Goal: Communication & Community: Answer question/provide support

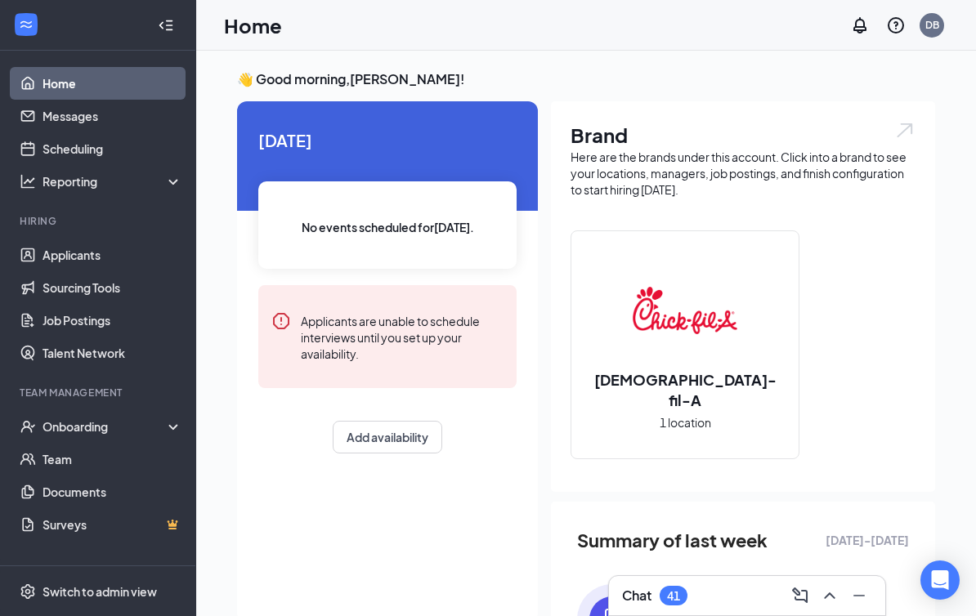
click at [687, 594] on div "41" at bounding box center [674, 596] width 28 height 20
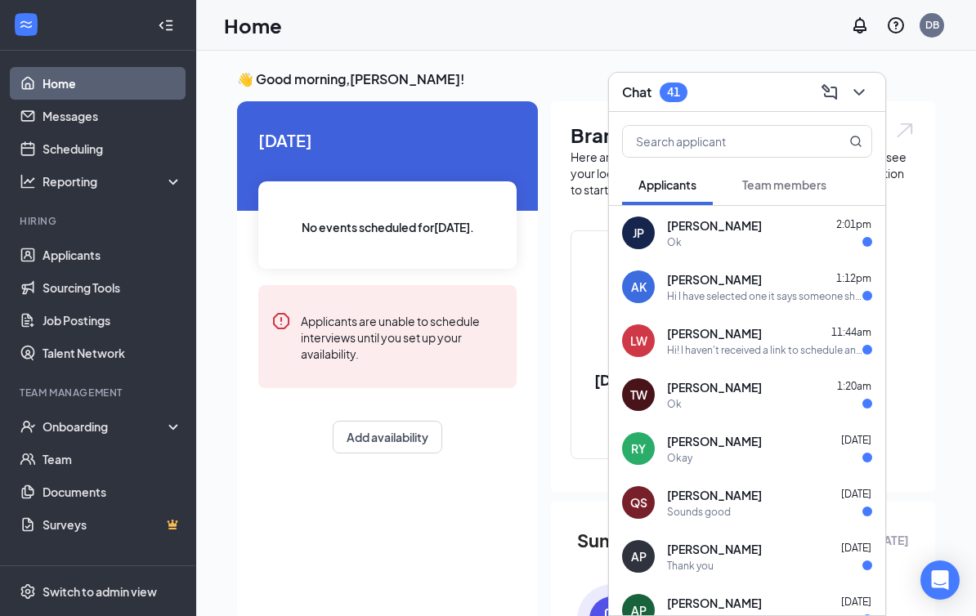
click at [731, 290] on div "Hi I have selected one it says someone should be in touch with me soon" at bounding box center [764, 296] width 195 height 14
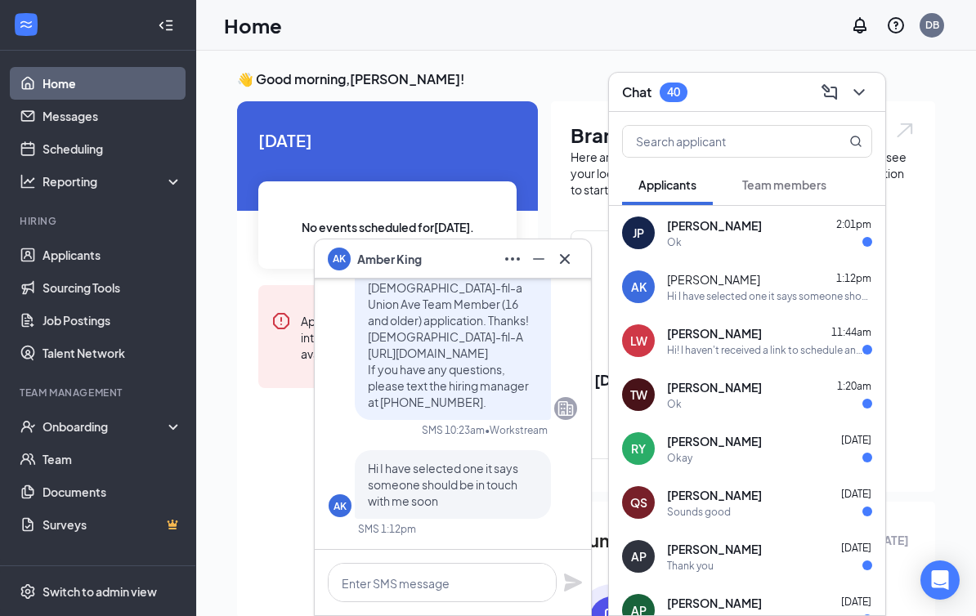
click at [567, 253] on icon "Cross" at bounding box center [565, 259] width 20 height 20
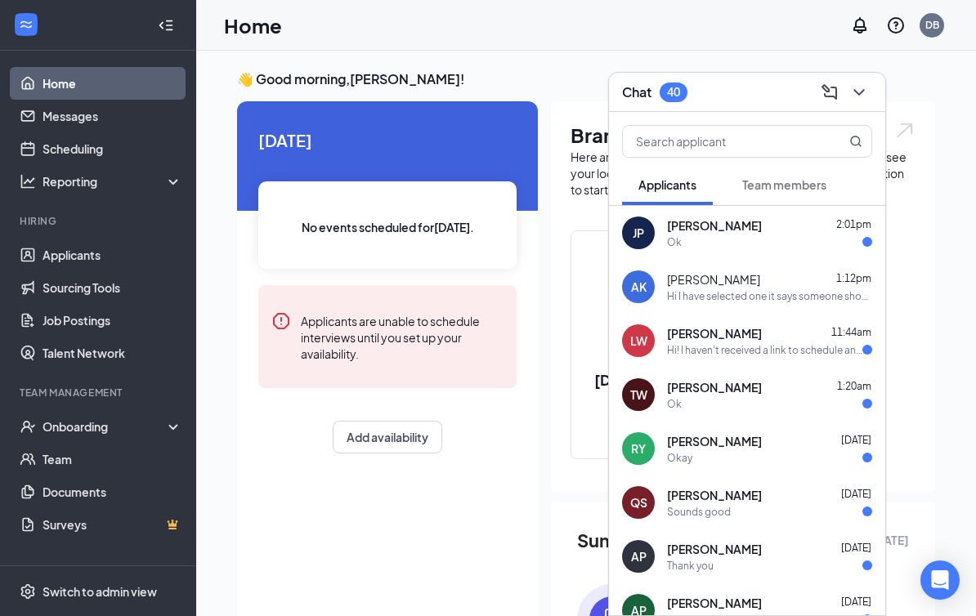
click at [722, 347] on div "Hi! I haven't received a link to schedule an interview yet, I just wanted to re…" at bounding box center [764, 350] width 195 height 14
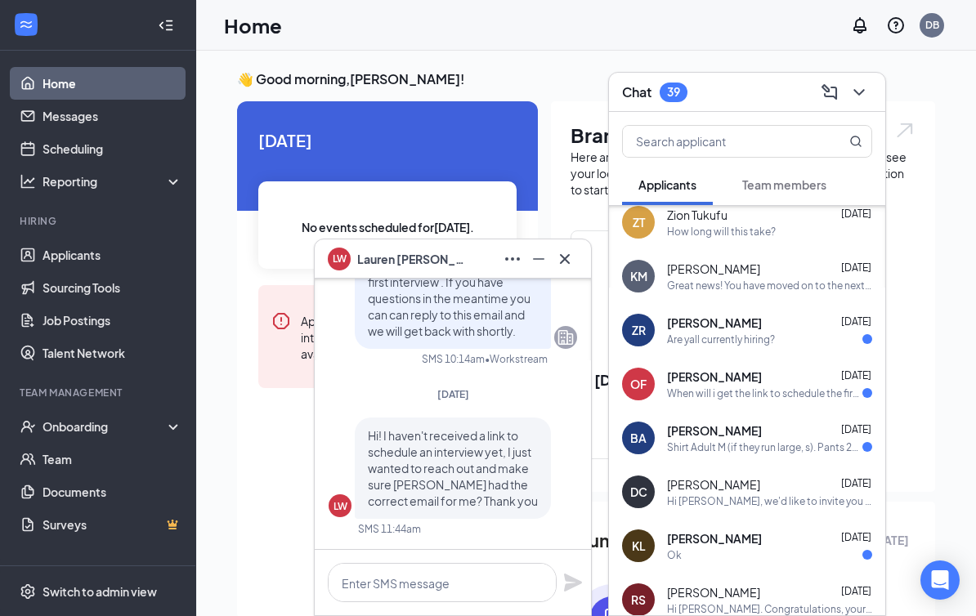
scroll to position [1307, 0]
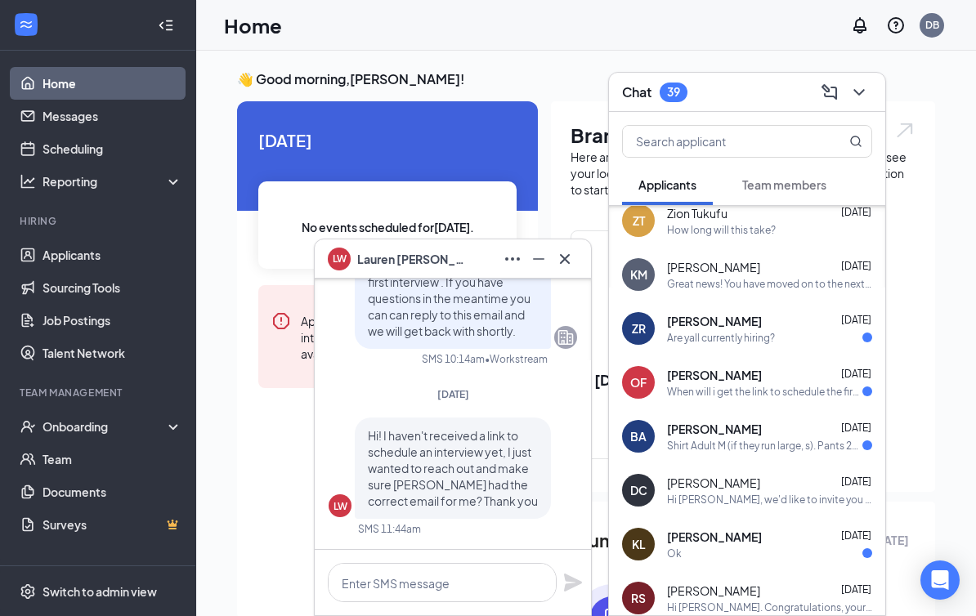
click at [562, 262] on icon "Cross" at bounding box center [565, 258] width 10 height 10
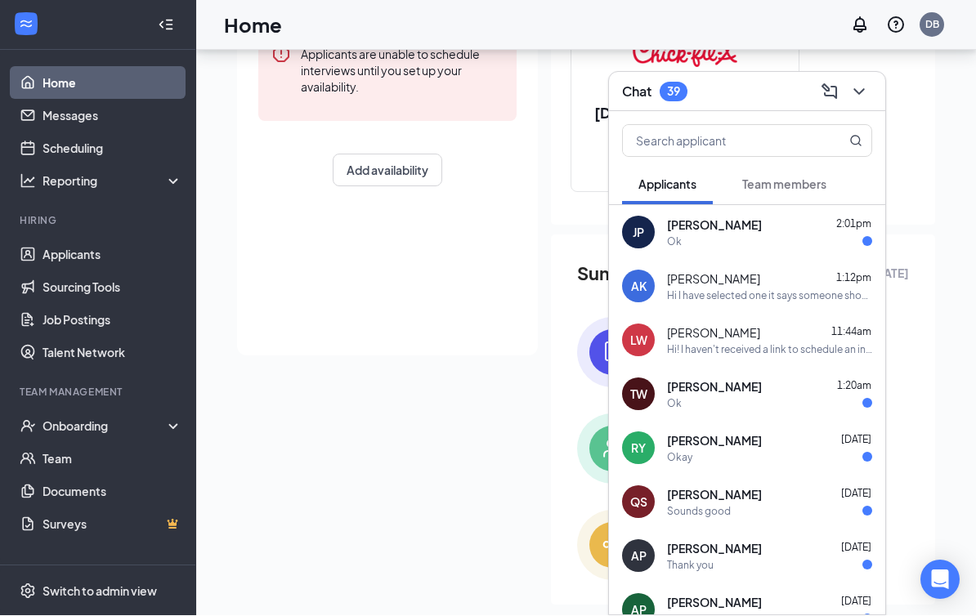
scroll to position [0, 0]
click at [864, 102] on icon "ChevronDown" at bounding box center [859, 93] width 20 height 20
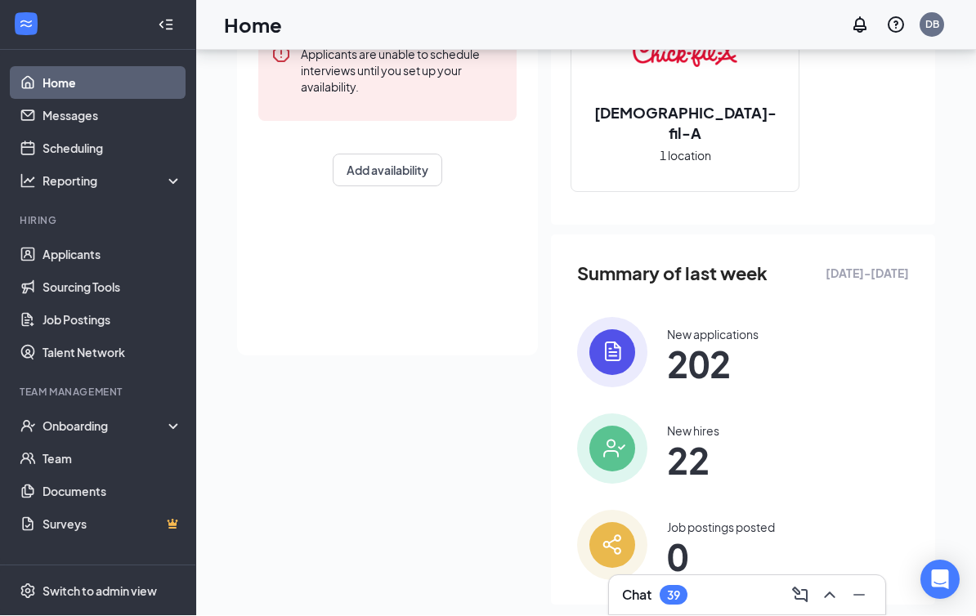
click at [674, 603] on div "39" at bounding box center [673, 596] width 13 height 14
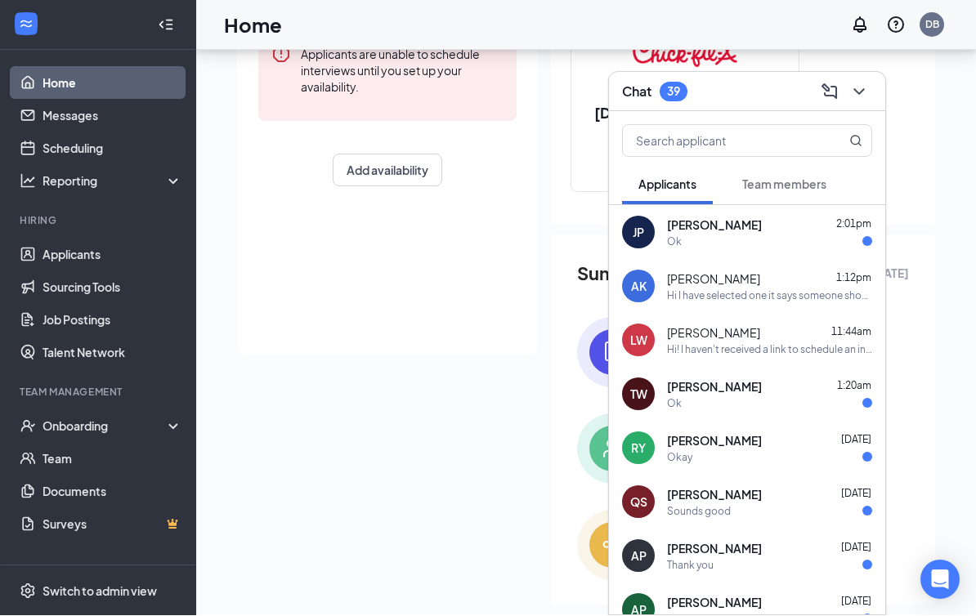
click at [743, 156] on input "text" at bounding box center [720, 141] width 194 height 31
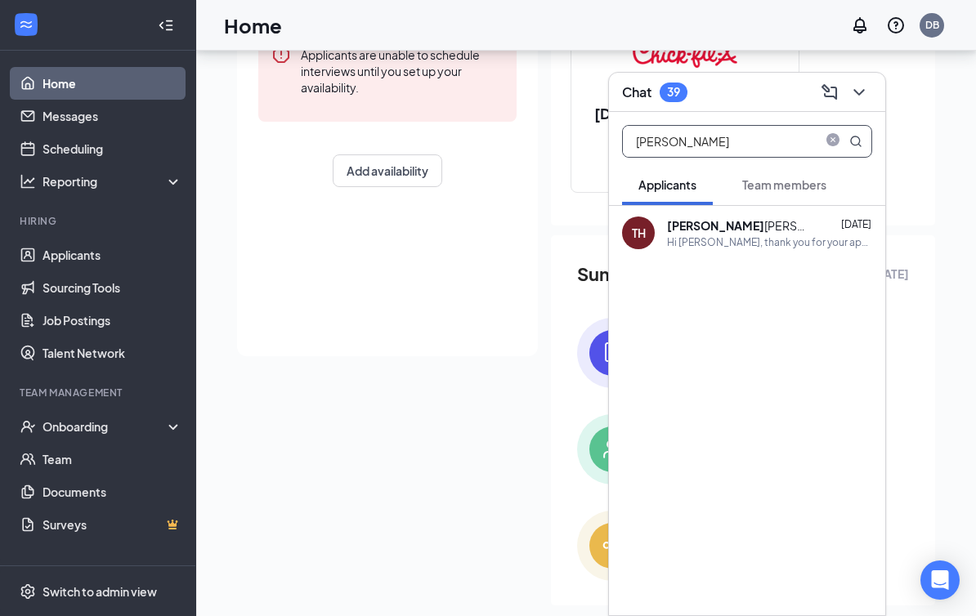
type input "[PERSON_NAME]"
click at [726, 249] on div "Hi [PERSON_NAME], thank you for your application. You'll soon receive a link to…" at bounding box center [769, 242] width 205 height 14
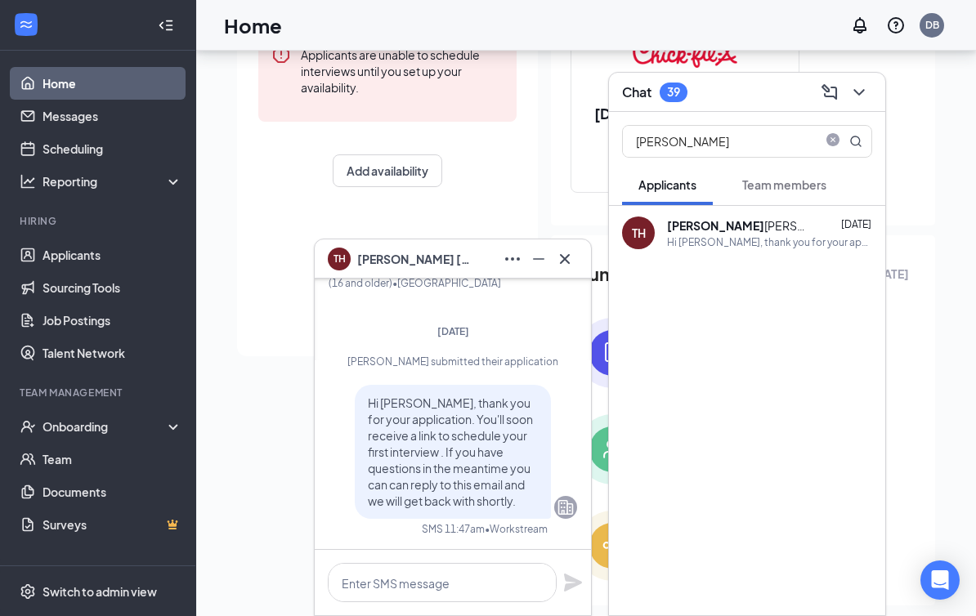
scroll to position [267, 0]
click at [437, 603] on textarea at bounding box center [442, 582] width 229 height 39
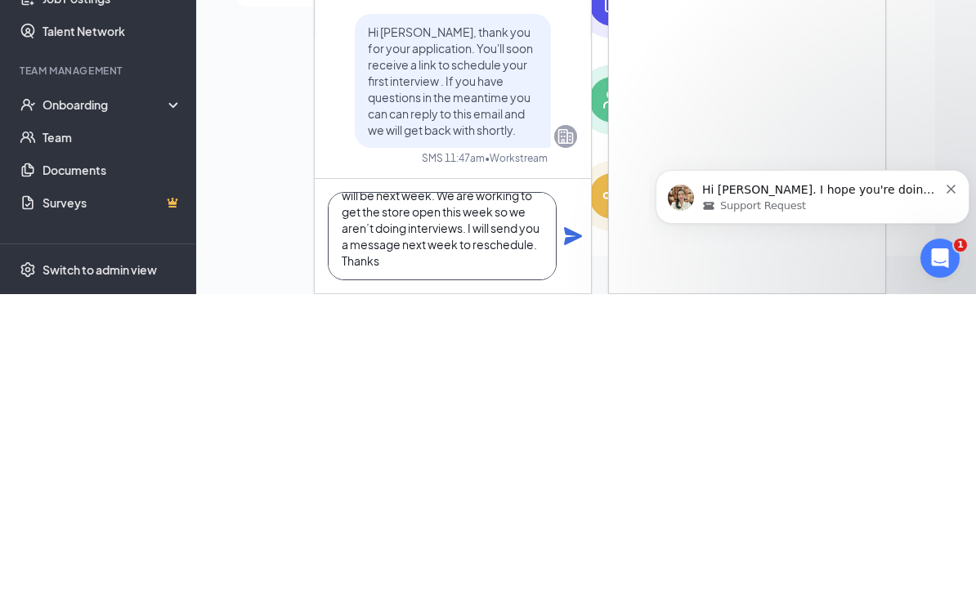
scroll to position [83, 0]
type textarea "Hey [PERSON_NAME], I called you for your phone interview last week and I think …"
click at [572, 549] on icon "Plane" at bounding box center [573, 558] width 18 height 18
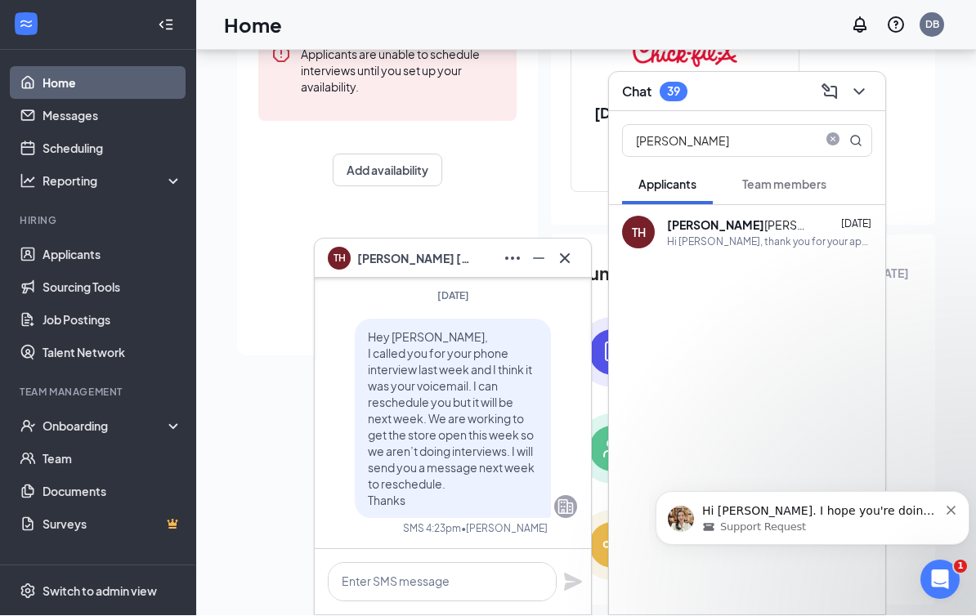
scroll to position [0, 0]
click at [824, 518] on p "Hi [PERSON_NAME]. I hope you're doing great. I just want to check on you and ma…" at bounding box center [820, 512] width 236 height 16
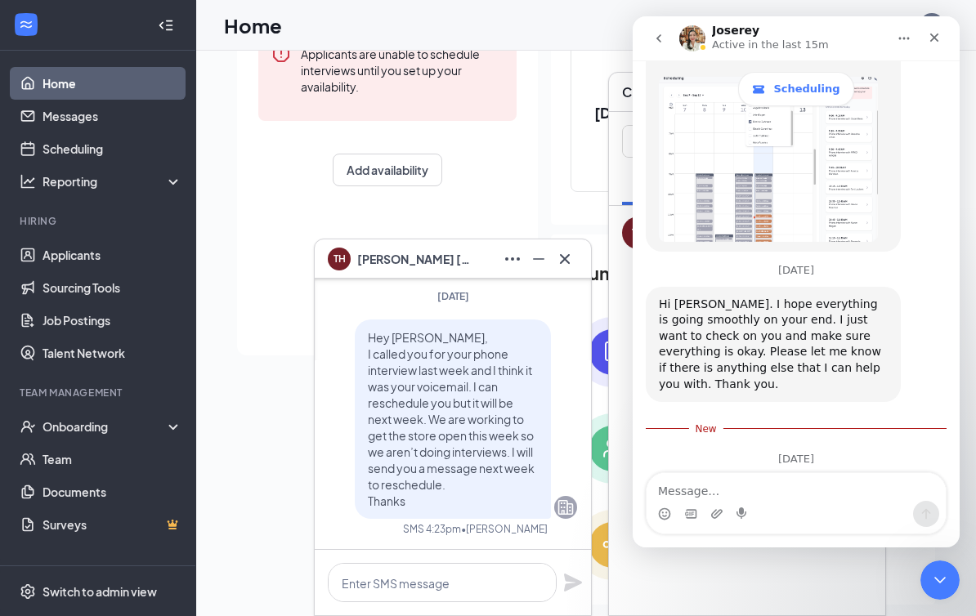
scroll to position [2593, 0]
click at [567, 258] on icon "Cross" at bounding box center [565, 258] width 10 height 10
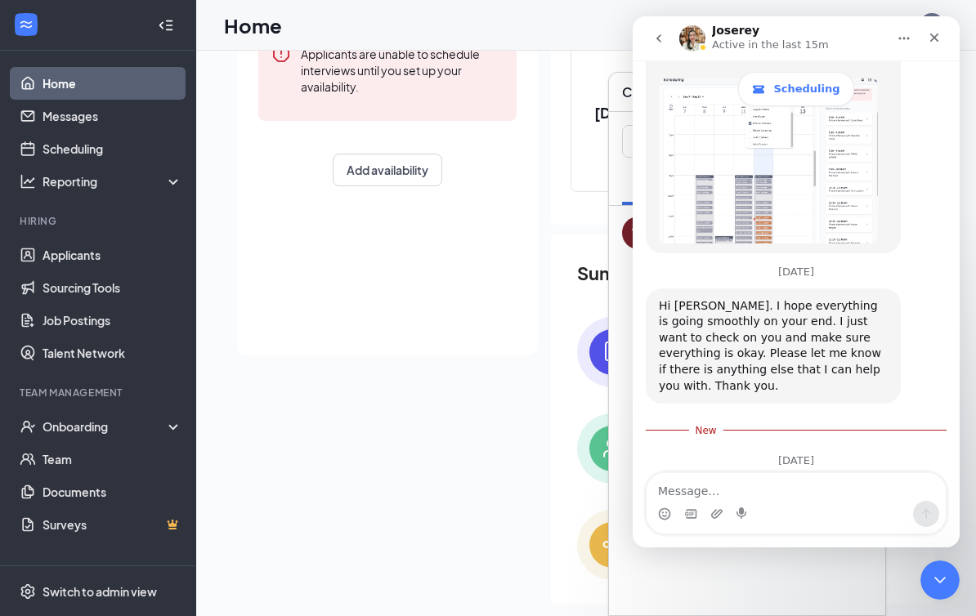
click at [935, 30] on div "Close" at bounding box center [934, 37] width 29 height 29
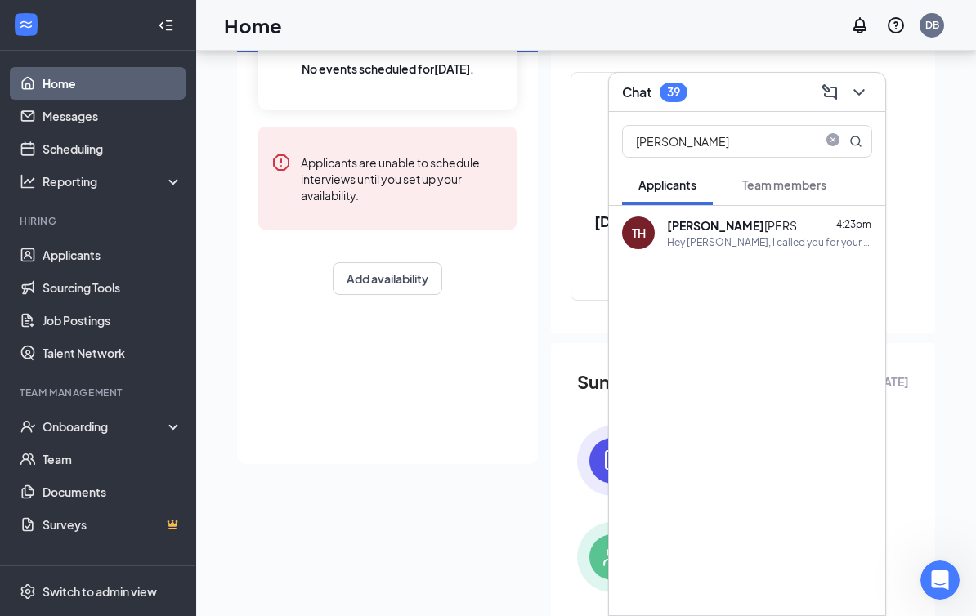
scroll to position [0, 0]
click at [872, 87] on button at bounding box center [859, 92] width 26 height 26
